Goal: Book appointment/travel/reservation

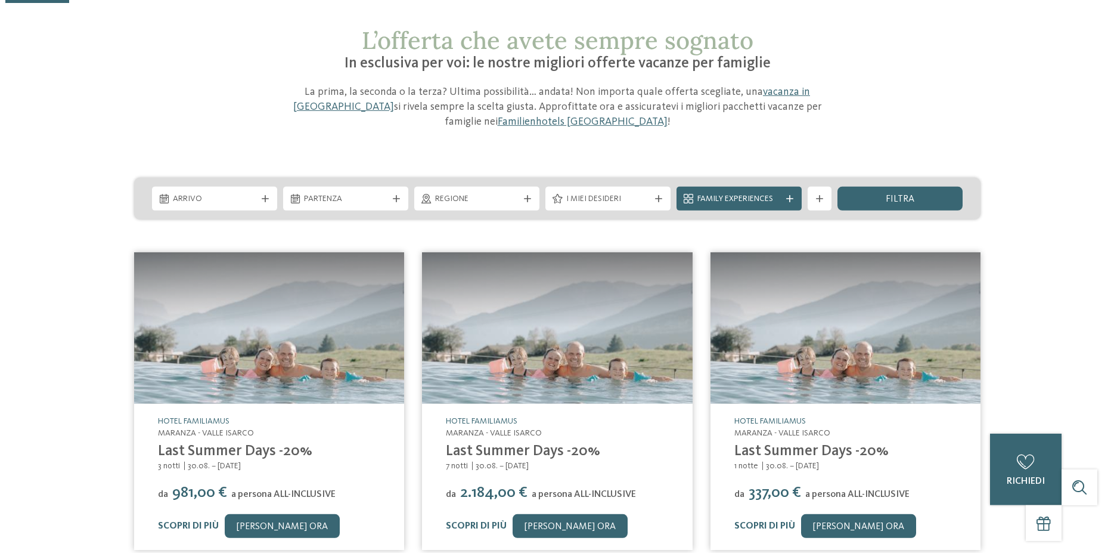
scroll to position [61, 0]
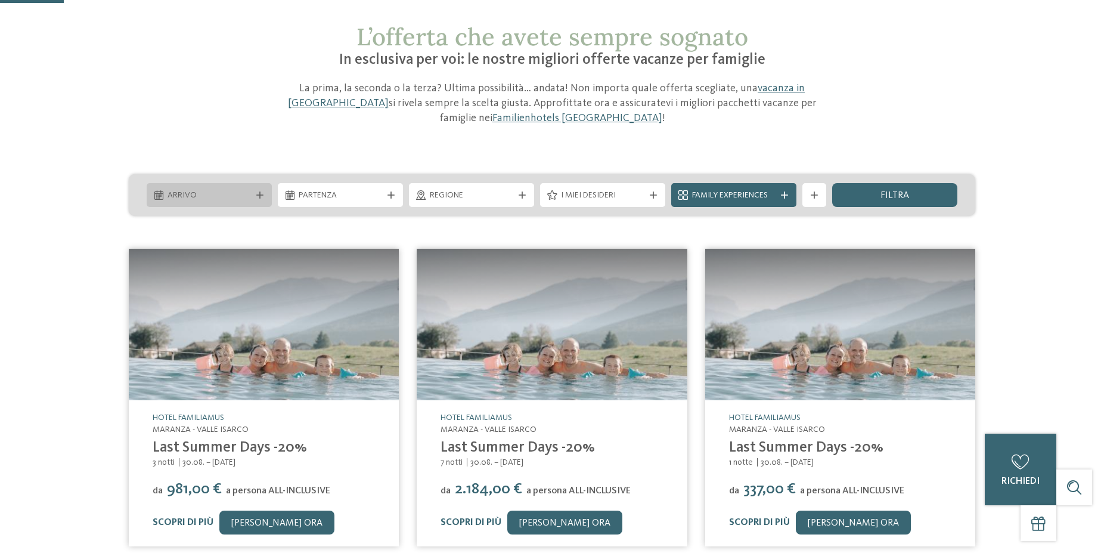
click at [262, 191] on icon at bounding box center [259, 194] width 7 height 7
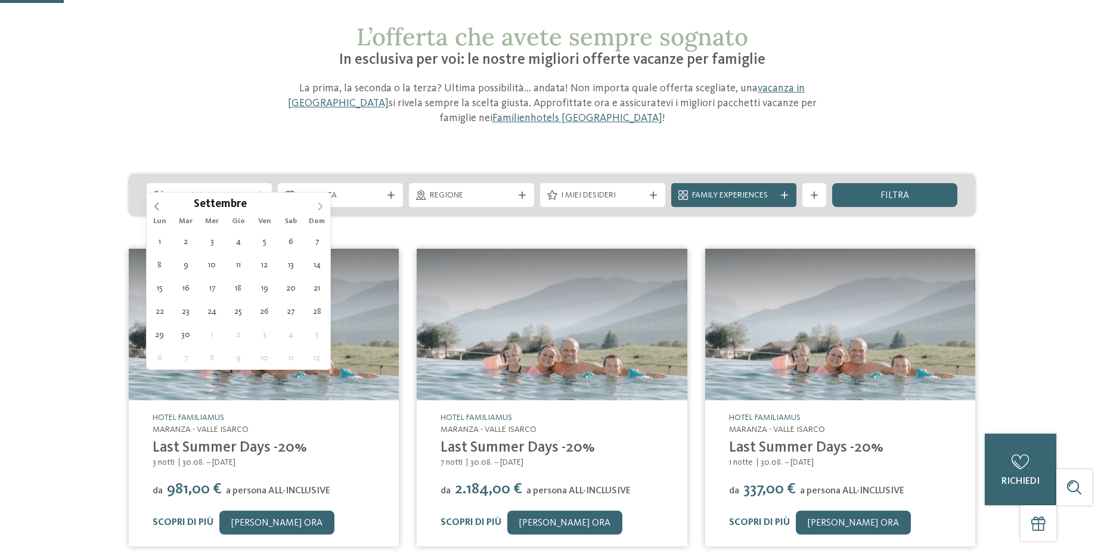
click at [321, 206] on icon at bounding box center [320, 206] width 8 height 8
type div "[DATE]"
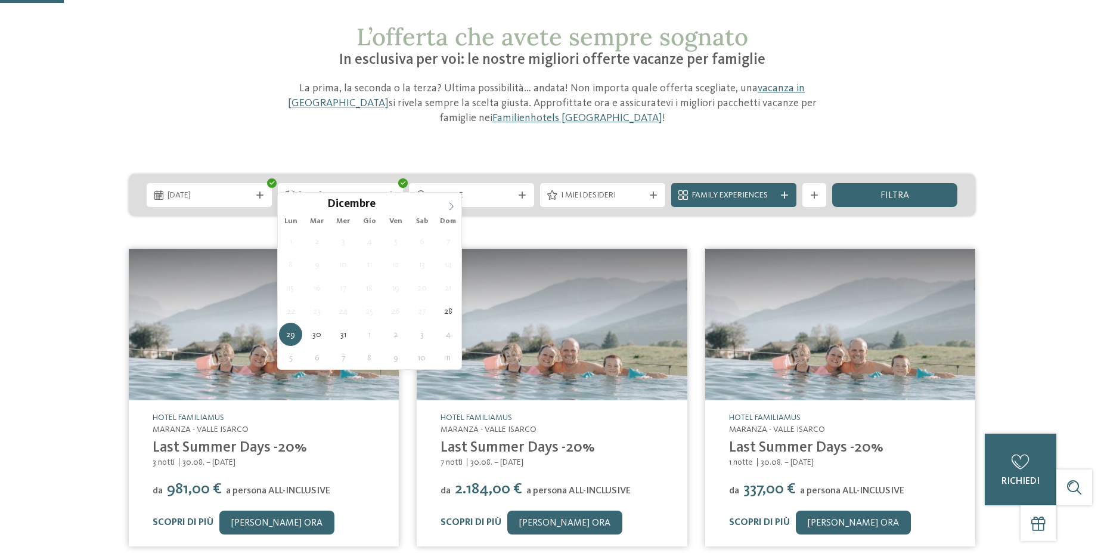
type input "****"
click at [453, 204] on icon at bounding box center [451, 206] width 8 height 8
type div "[DATE]"
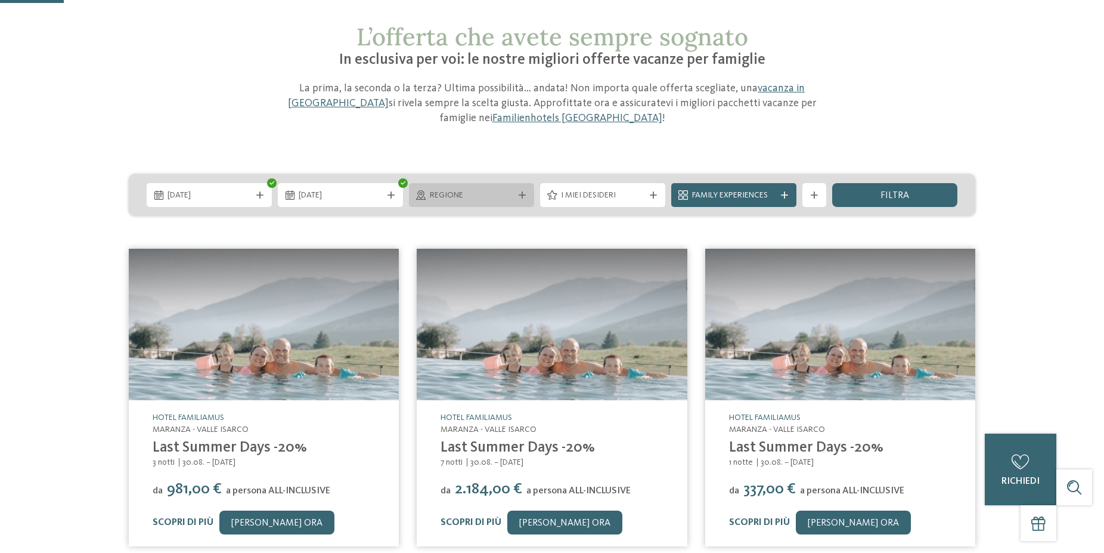
click at [503, 190] on span "Regione" at bounding box center [471, 196] width 83 height 12
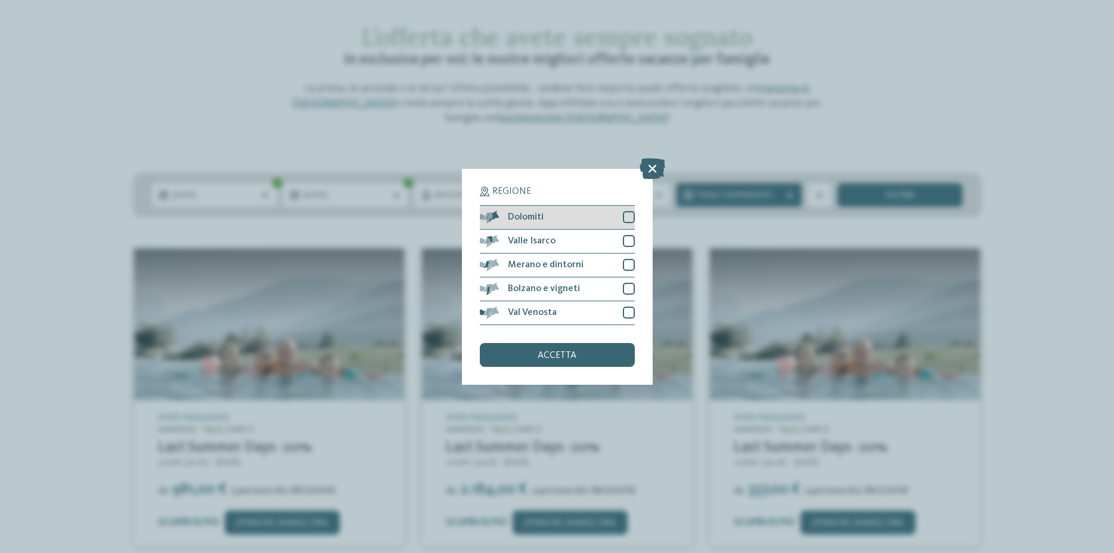
click at [629, 217] on div at bounding box center [629, 217] width 12 height 12
click at [629, 263] on div at bounding box center [629, 265] width 12 height 12
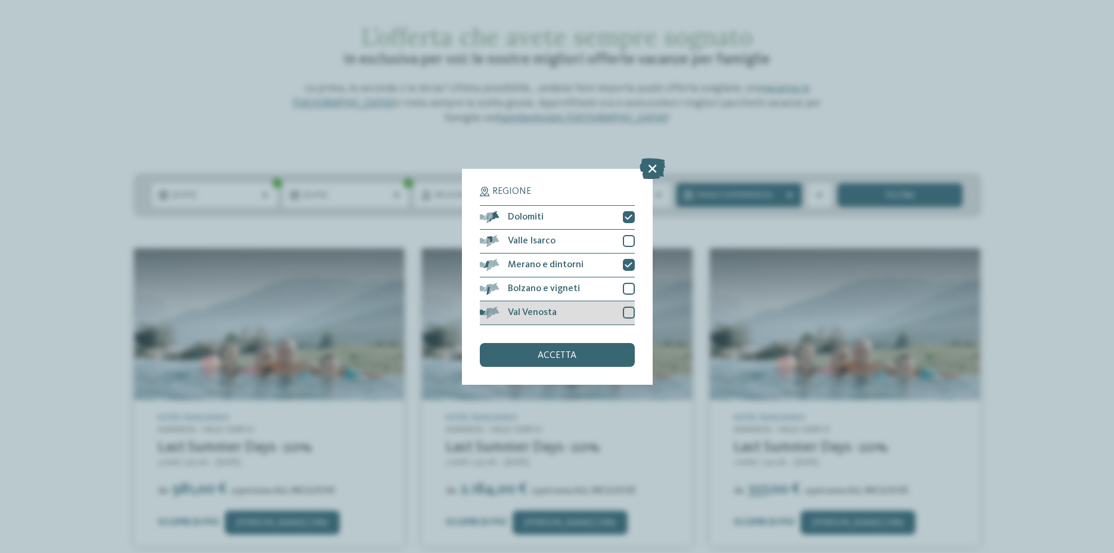
click at [627, 311] on div at bounding box center [629, 312] width 12 height 12
click at [605, 352] on div "accetta" at bounding box center [557, 355] width 155 height 24
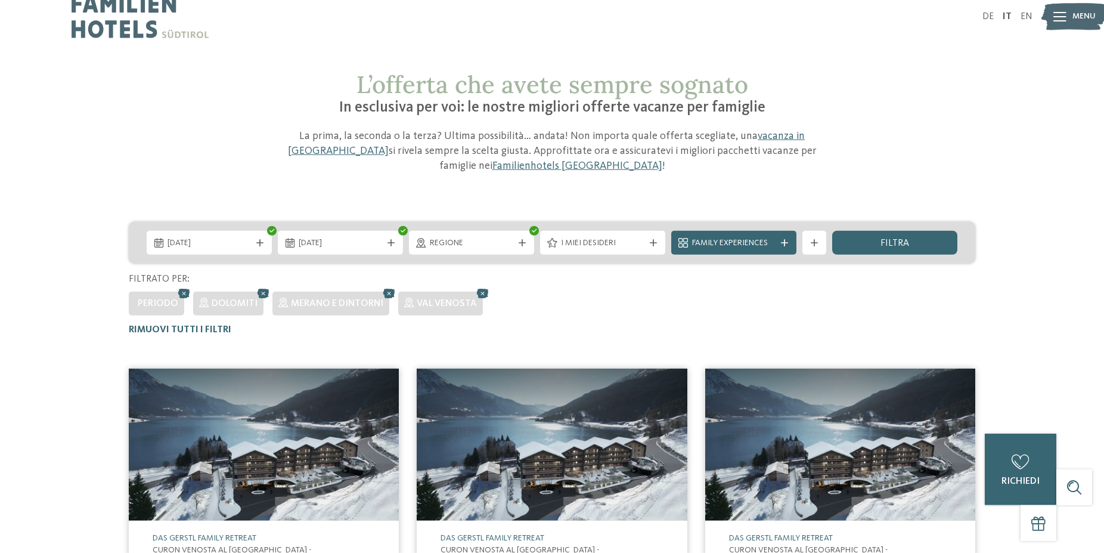
scroll to position [0, 0]
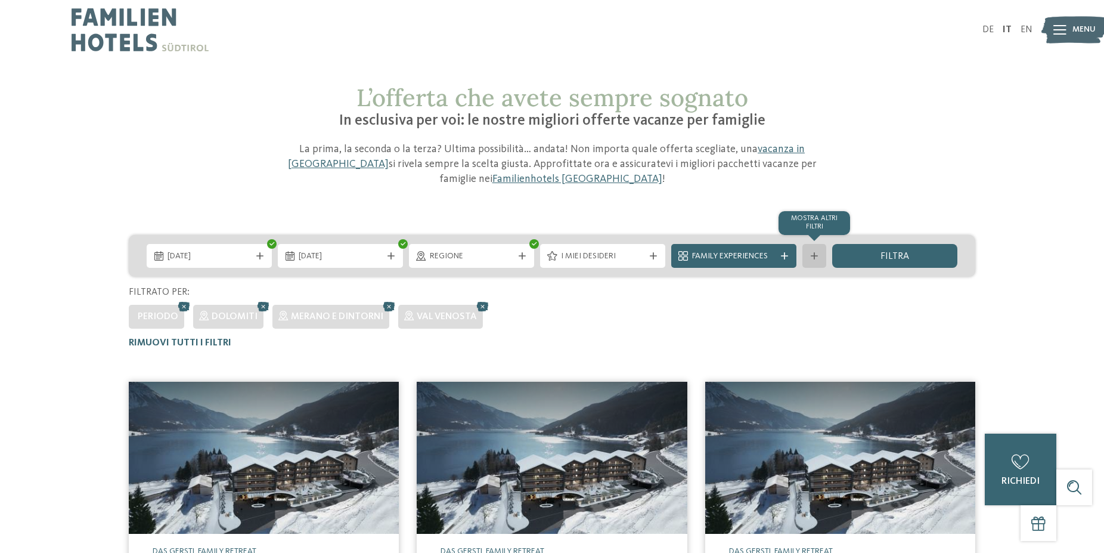
click at [817, 252] on icon at bounding box center [814, 255] width 7 height 7
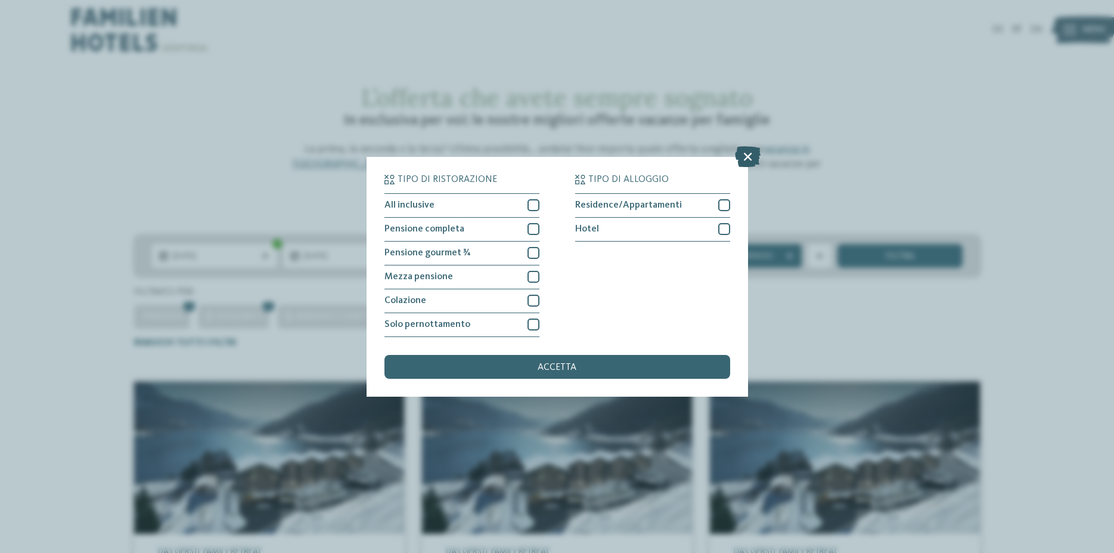
click at [748, 159] on icon at bounding box center [748, 155] width 26 height 21
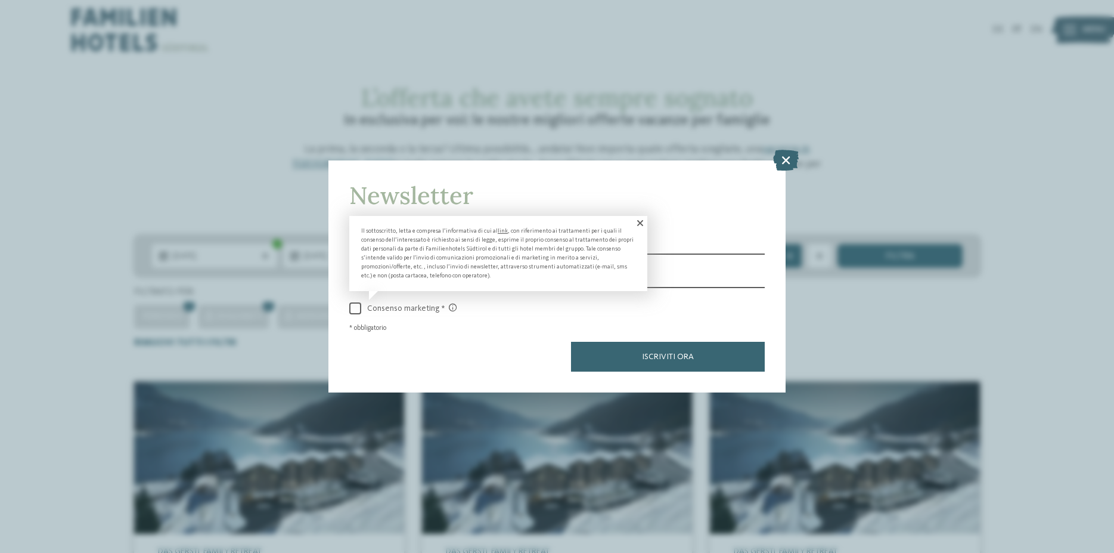
click at [639, 222] on span at bounding box center [639, 223] width 16 height 14
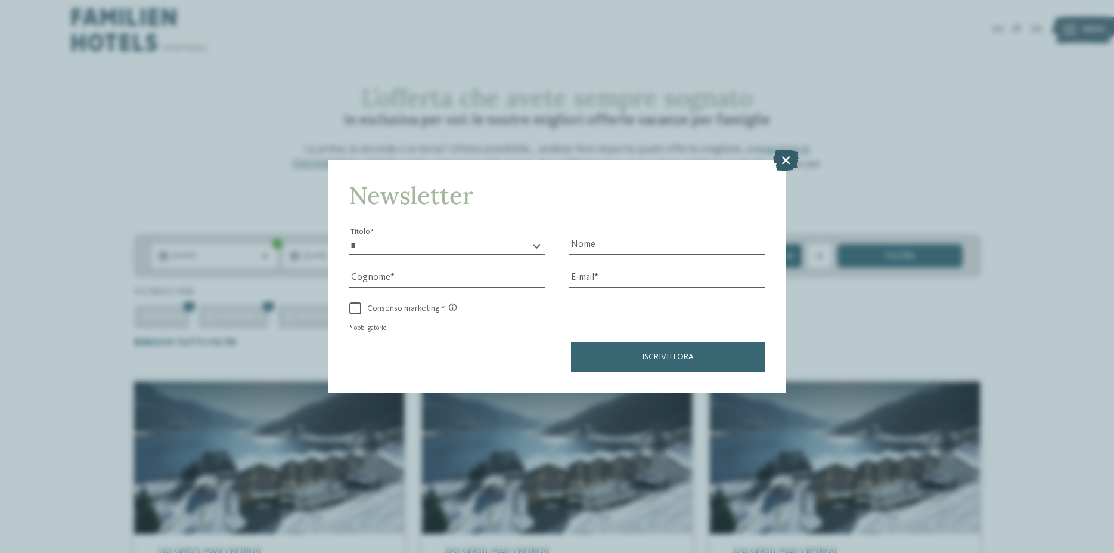
click at [790, 162] on icon at bounding box center [786, 160] width 26 height 21
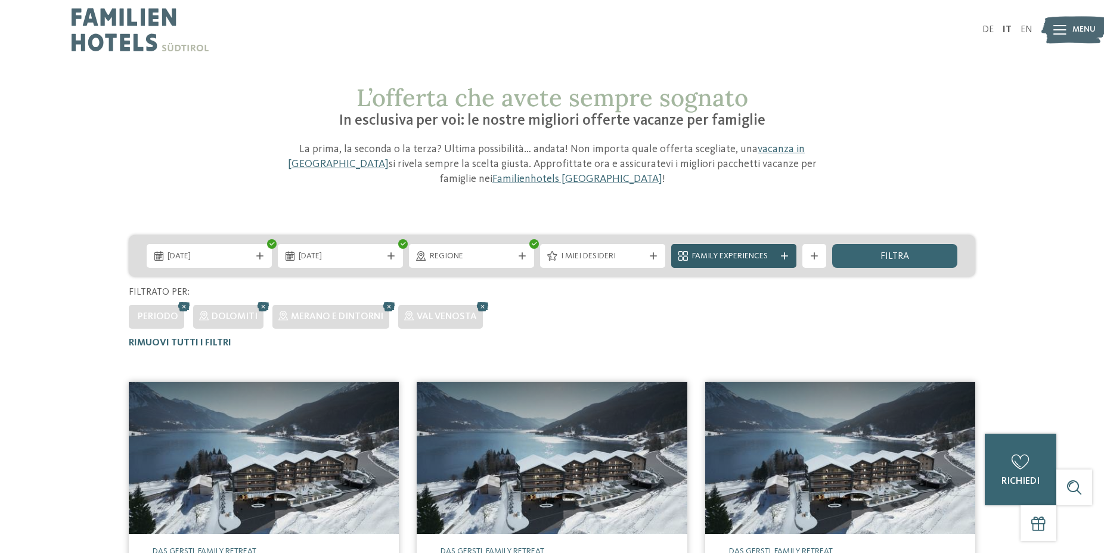
click at [767, 250] on span "Family Experiences" at bounding box center [733, 256] width 83 height 12
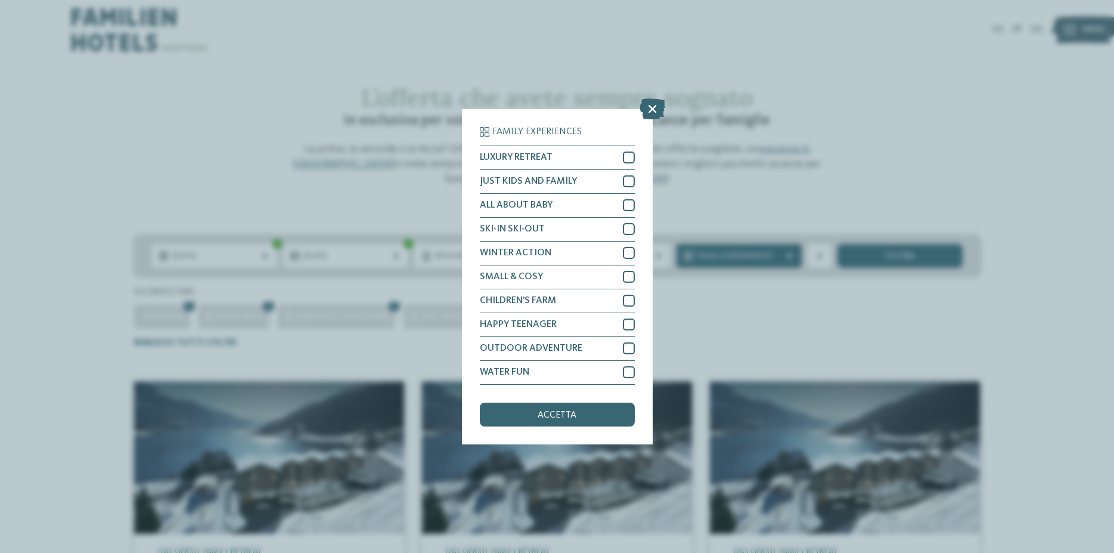
click at [786, 236] on div "Family Experiences LUXURY RETREAT JUST KIDS AND FAMILY" at bounding box center [557, 276] width 1114 height 553
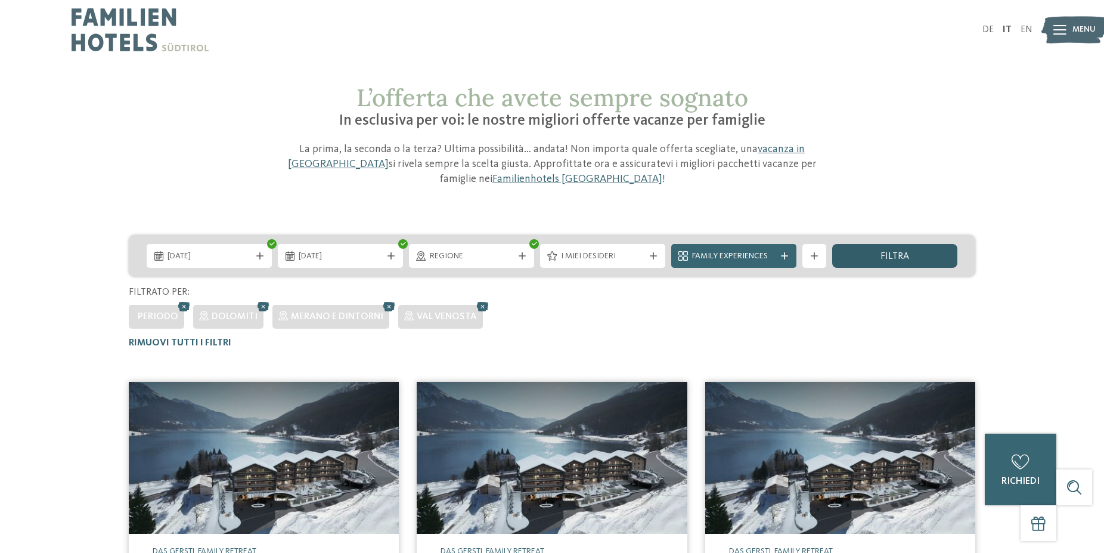
click at [891, 252] on span "filtra" at bounding box center [895, 257] width 29 height 10
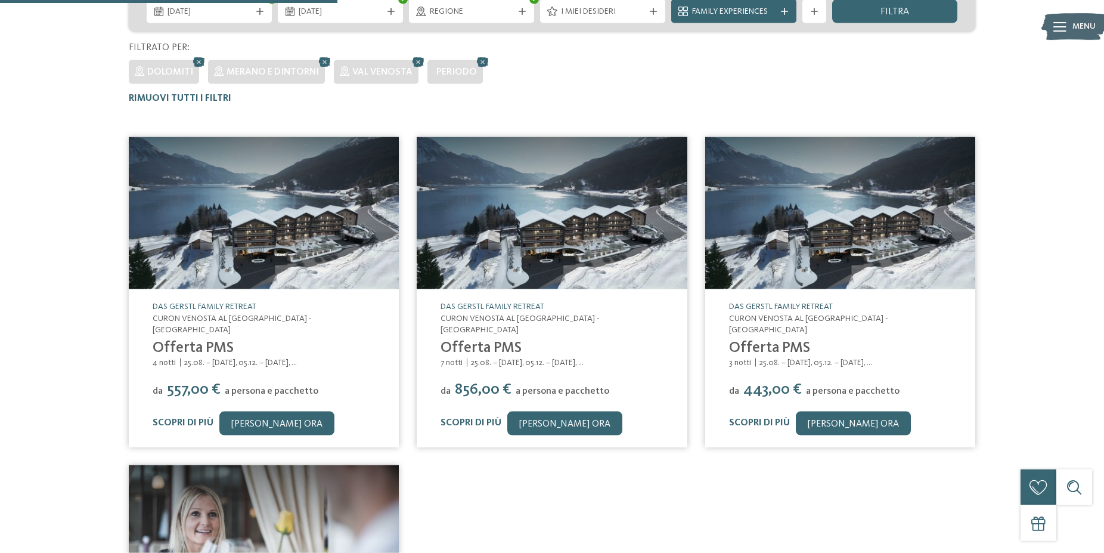
scroll to position [365, 0]
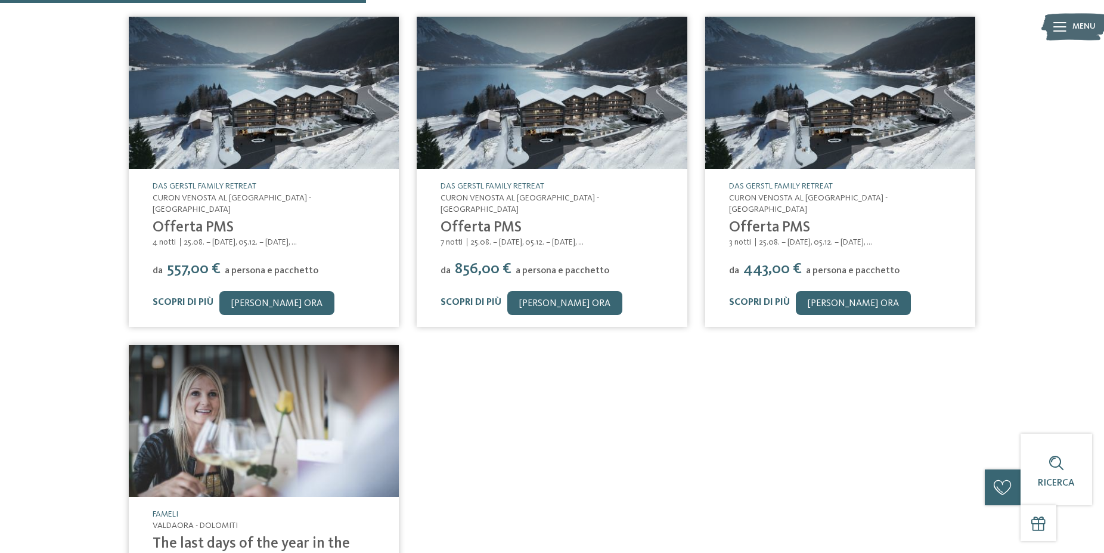
click at [349, 111] on img at bounding box center [264, 93] width 270 height 152
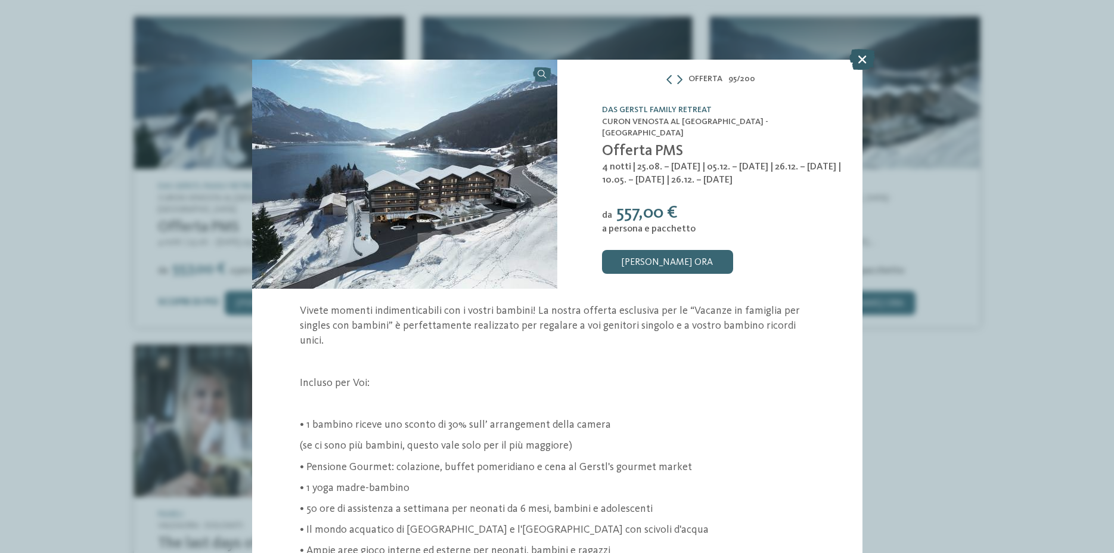
click at [860, 54] on icon at bounding box center [863, 59] width 26 height 21
